Goal: Information Seeking & Learning: Compare options

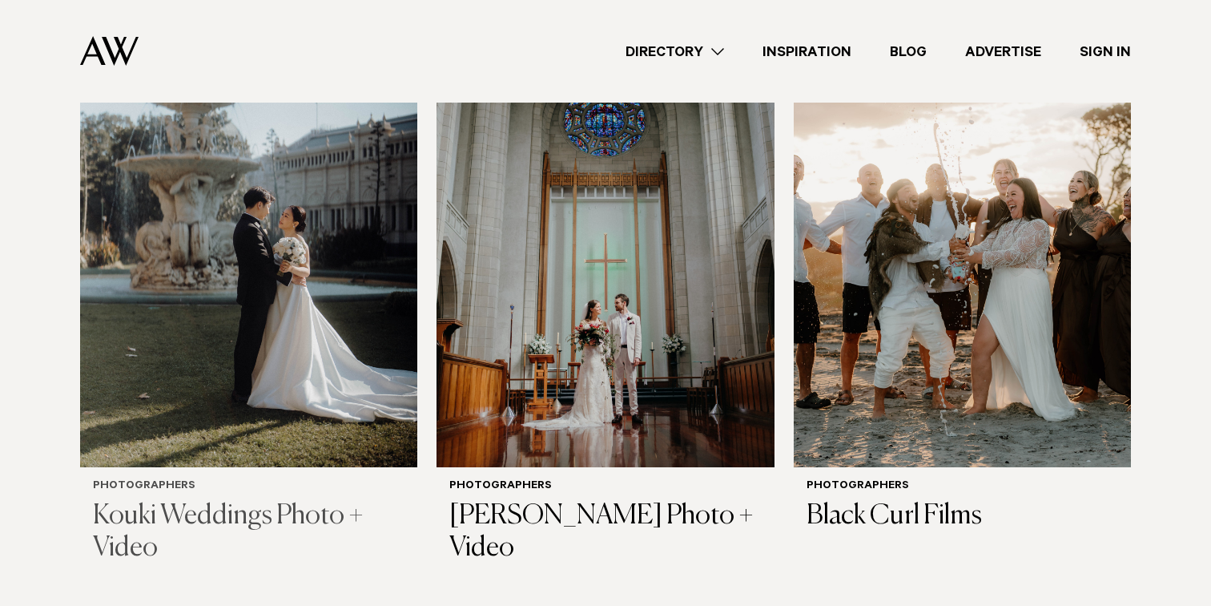
scroll to position [633, 0]
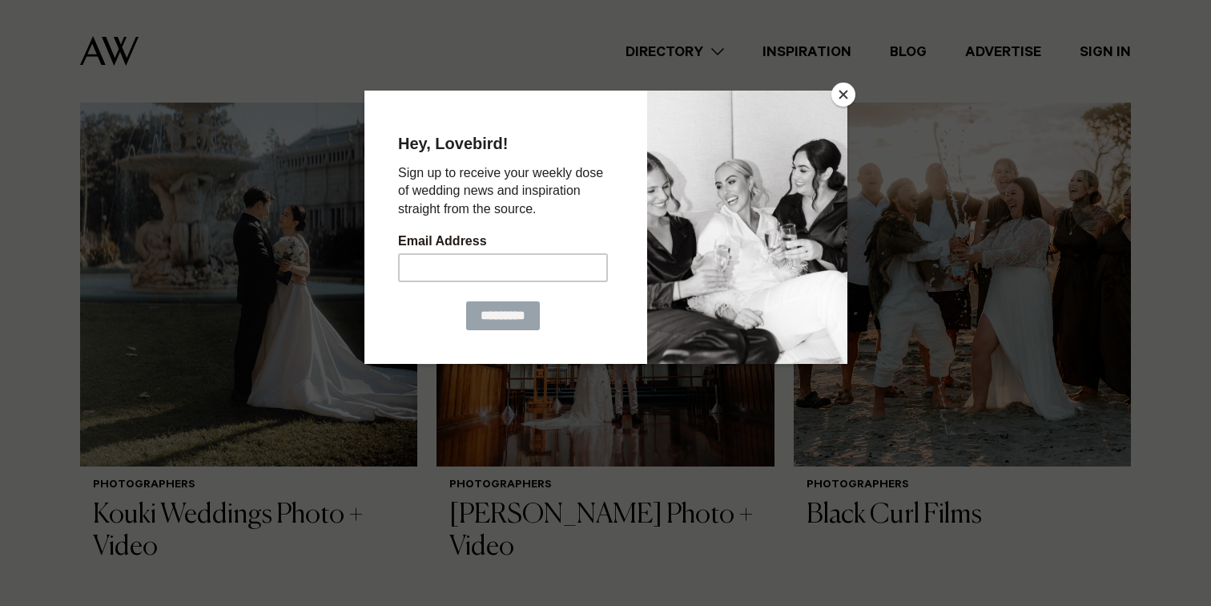
click at [844, 93] on button "Close" at bounding box center [844, 95] width 24 height 24
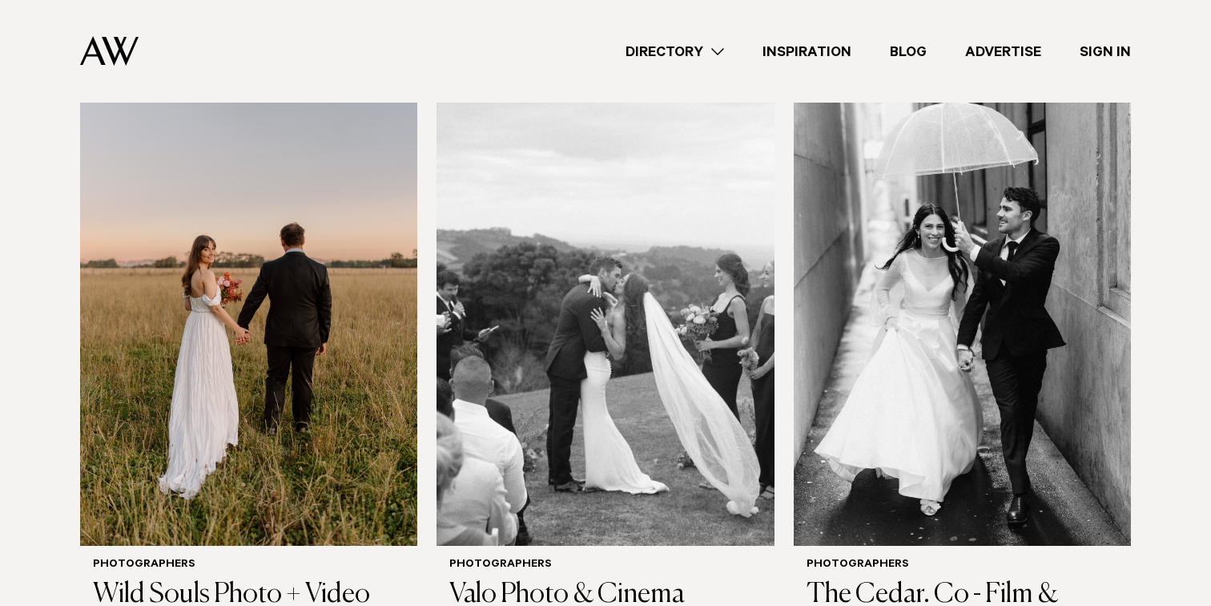
scroll to position [2984, 0]
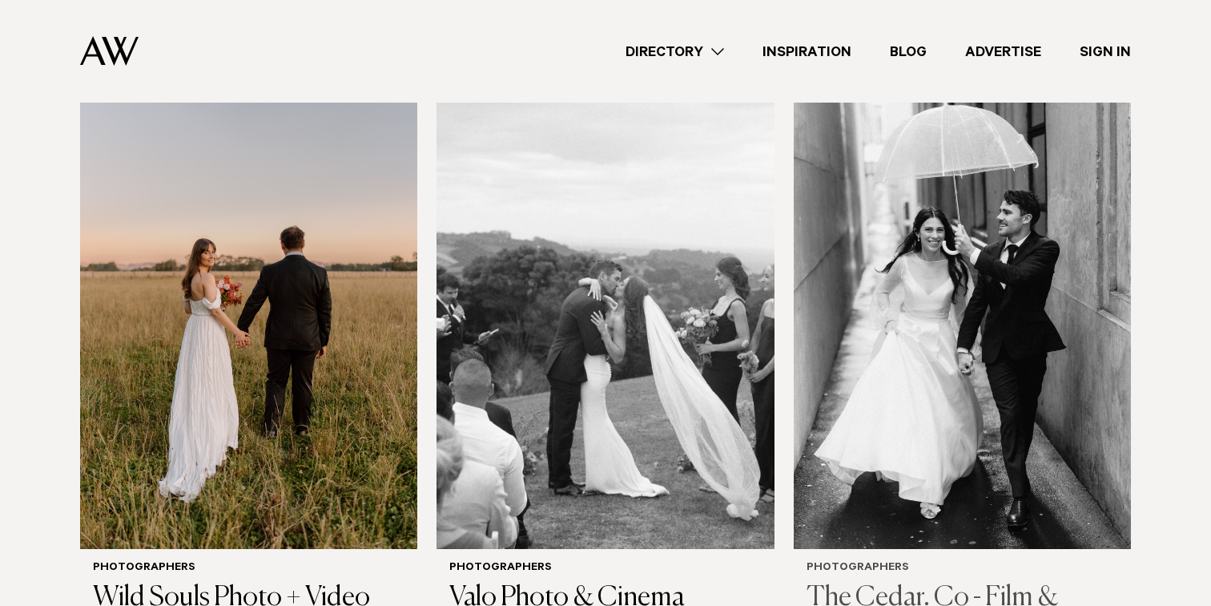
click at [913, 263] on img at bounding box center [962, 322] width 337 height 453
click at [659, 260] on img at bounding box center [605, 322] width 337 height 453
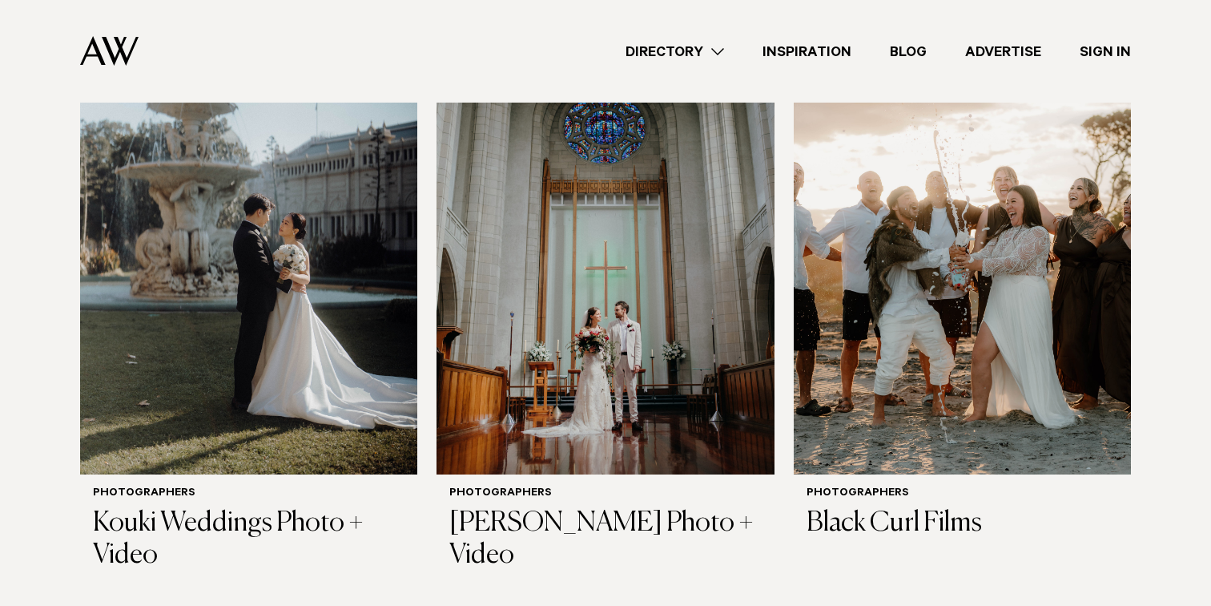
scroll to position [180, 0]
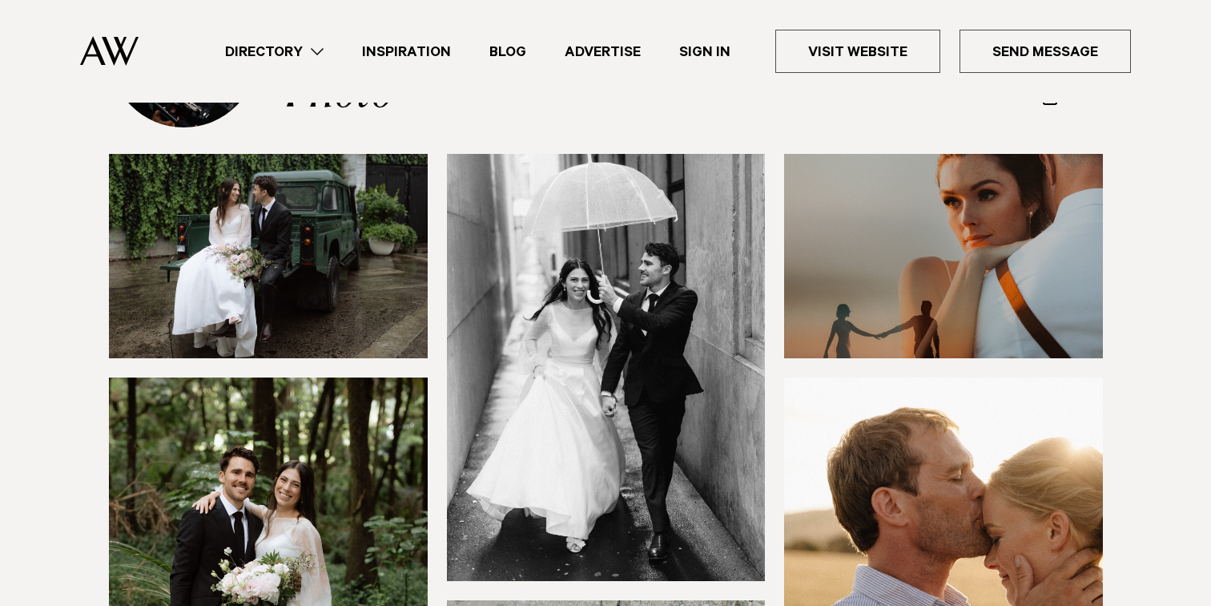
scroll to position [198, 0]
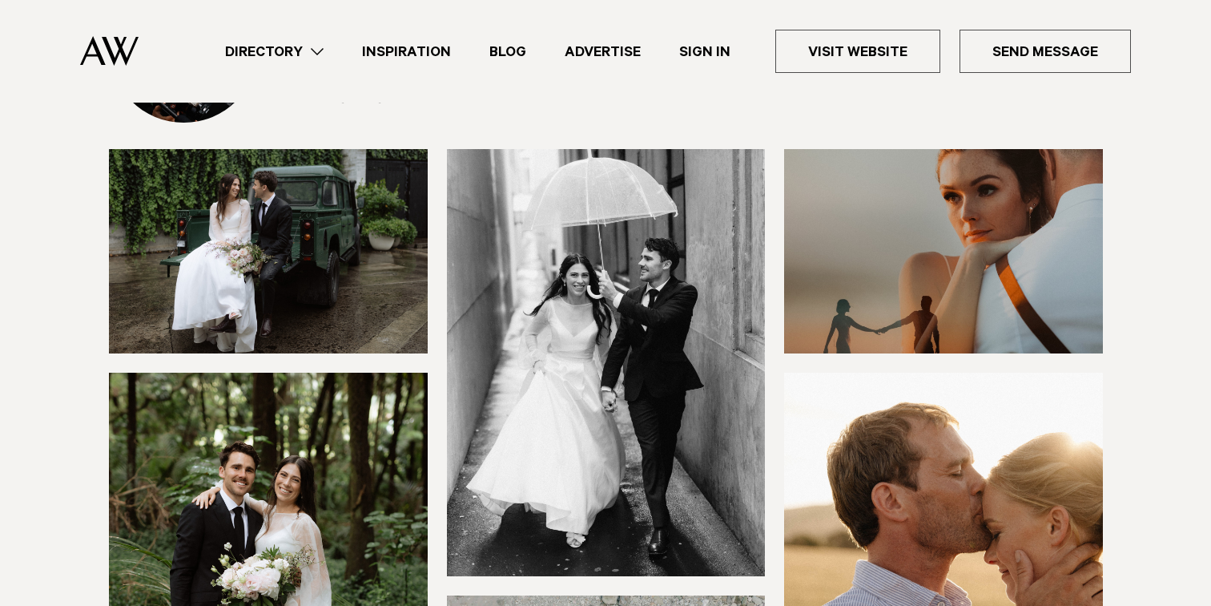
click at [312, 276] on img at bounding box center [268, 251] width 319 height 204
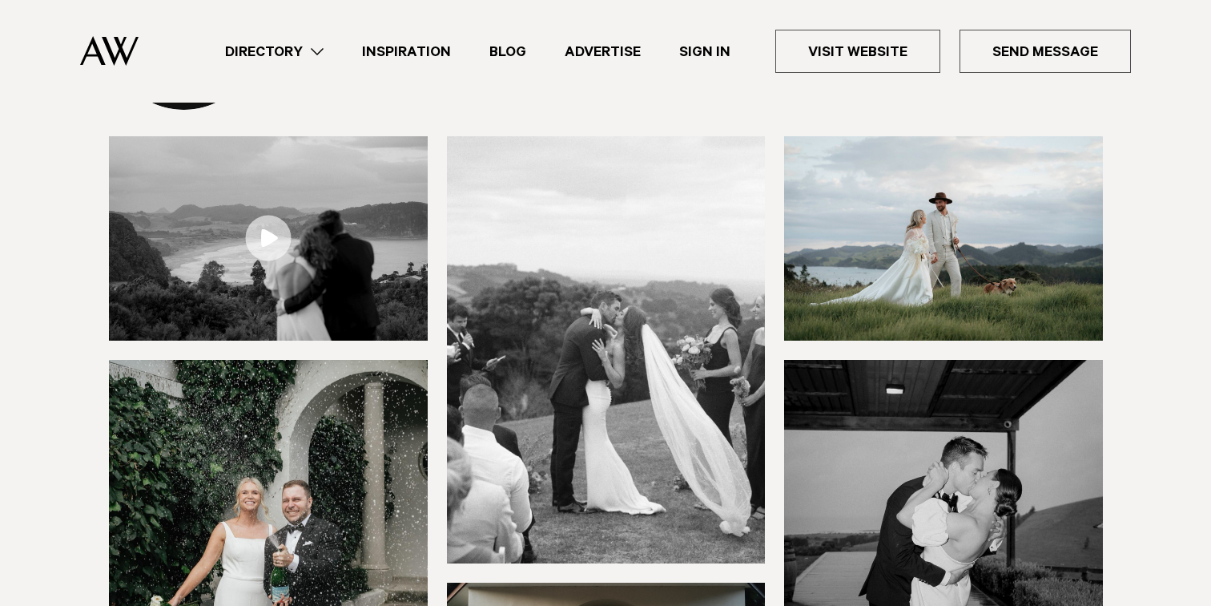
scroll to position [222, 0]
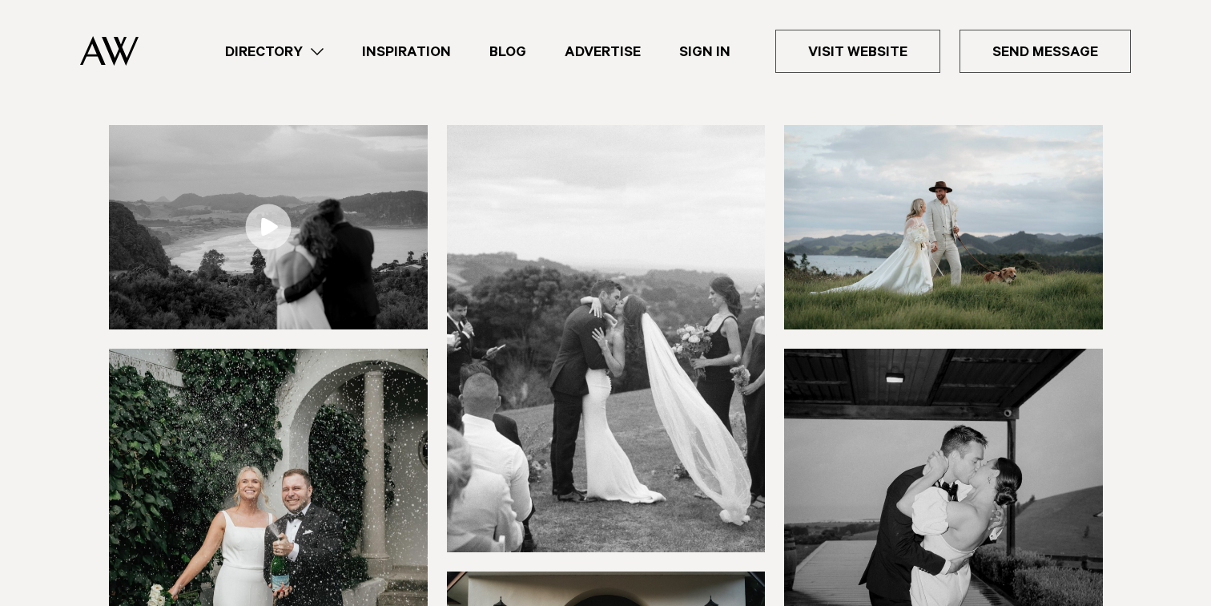
click at [887, 181] on img at bounding box center [943, 227] width 319 height 204
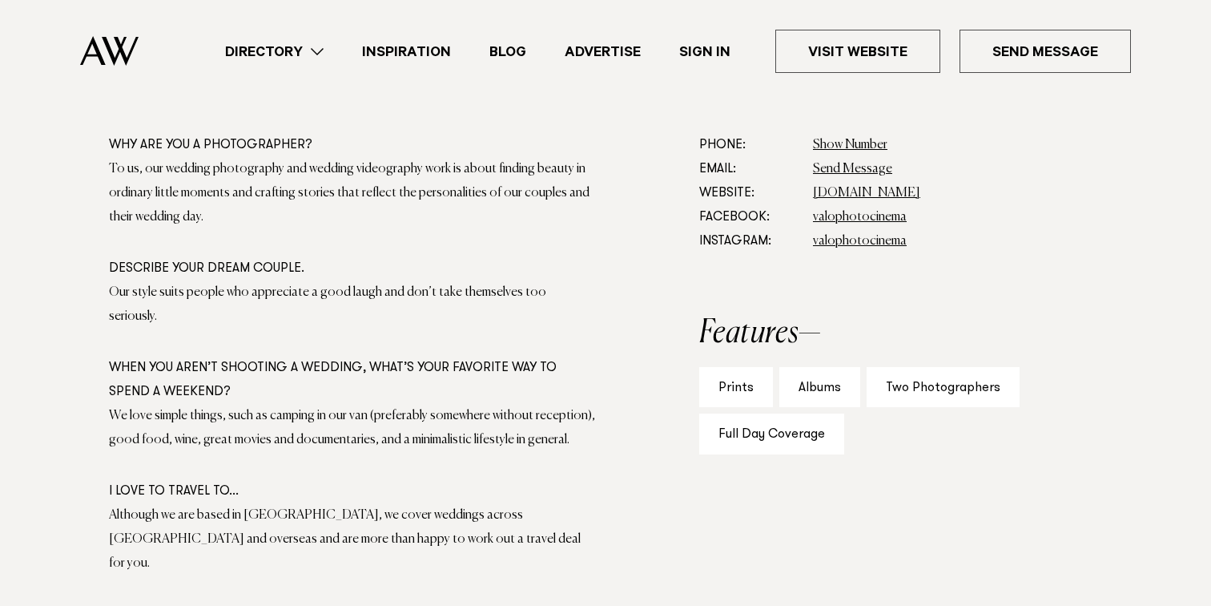
scroll to position [933, 0]
